Goal: Task Accomplishment & Management: Manage account settings

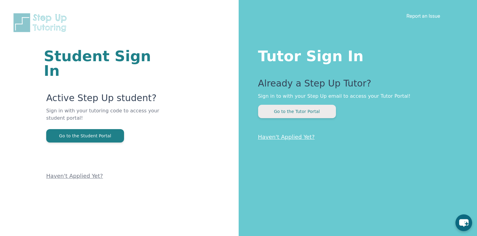
click at [296, 110] on button "Go to the Tutor Portal" at bounding box center [297, 111] width 78 height 13
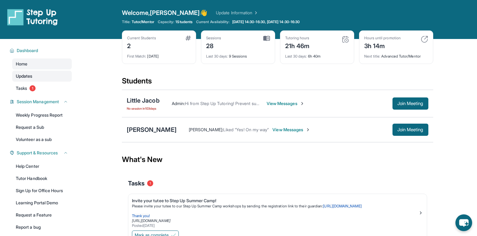
click at [26, 71] on link "Updates" at bounding box center [42, 76] width 60 height 11
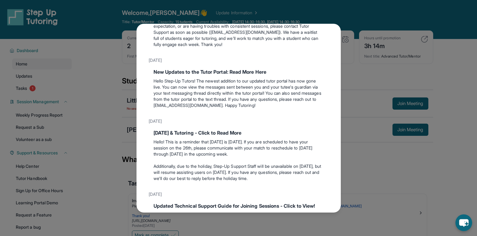
click at [208, 108] on div "[DATE] Happy [DATE]! Happy [DATE] from Step-Up Tutoring! If you're scheduled to…" at bounding box center [239, 64] width 180 height 785
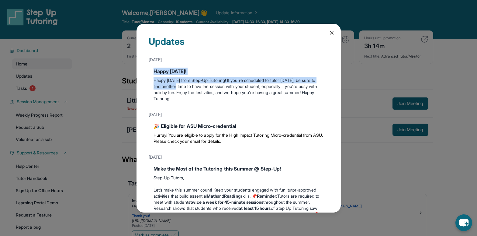
drag, startPoint x: 160, startPoint y: 57, endPoint x: 193, endPoint y: 84, distance: 42.4
click at [193, 84] on div "[DATE] Happy [DATE]! Happy [DATE] from Step-Up Tutoring! If you're scheduled to…" at bounding box center [239, 80] width 180 height 52
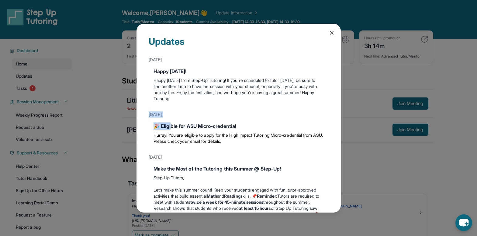
drag, startPoint x: 162, startPoint y: 110, endPoint x: 171, endPoint y: 124, distance: 16.6
click at [171, 124] on div "[DATE] 🎉 Eligible for ASU Micro-credential Hurray! You are eligible to apply fo…" at bounding box center [239, 129] width 180 height 40
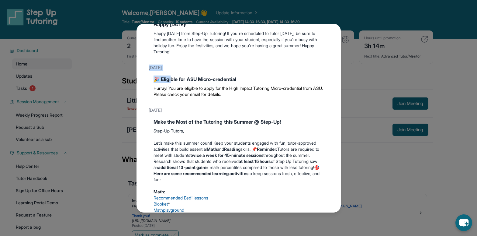
scroll to position [50, 0]
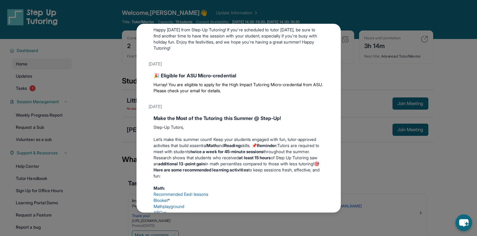
click at [214, 140] on p "Let’s make this summer count! Keep your students engaged with fun, tutor-approv…" at bounding box center [239, 145] width 170 height 18
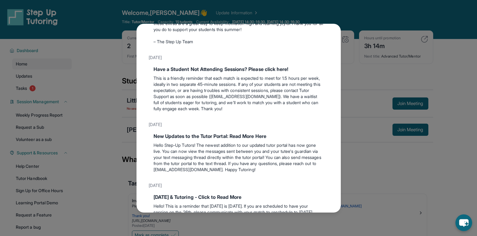
scroll to position [326, 0]
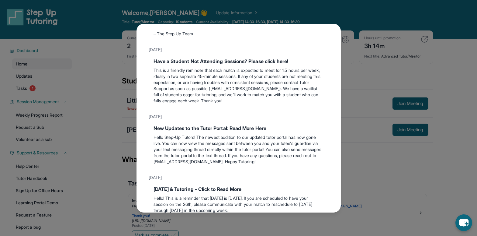
click at [206, 150] on p "Hello Step-Up Tutors! The newest addition to our updated tutor portal has now g…" at bounding box center [239, 149] width 170 height 30
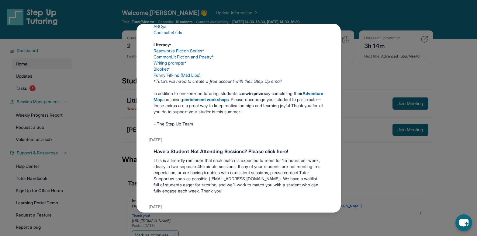
scroll to position [0, 0]
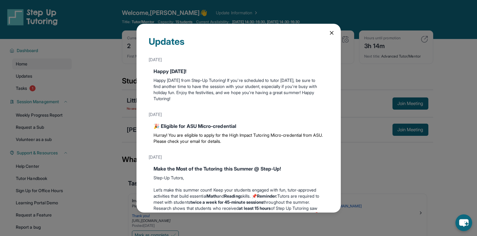
click at [118, 143] on div "Updates [DATE] Happy [DATE]! Happy [DATE] from Step-Up Tutoring! If you're sche…" at bounding box center [238, 118] width 477 height 236
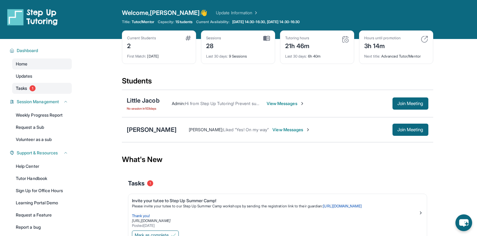
click at [27, 90] on span "Tasks" at bounding box center [21, 88] width 11 height 6
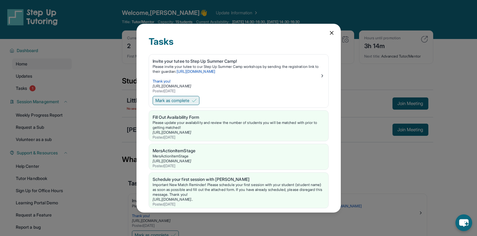
click at [171, 100] on span "Mark as complete" at bounding box center [172, 100] width 34 height 6
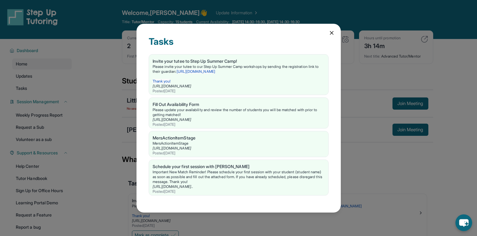
click at [333, 33] on icon at bounding box center [332, 33] width 6 height 6
